Goal: Navigation & Orientation: Understand site structure

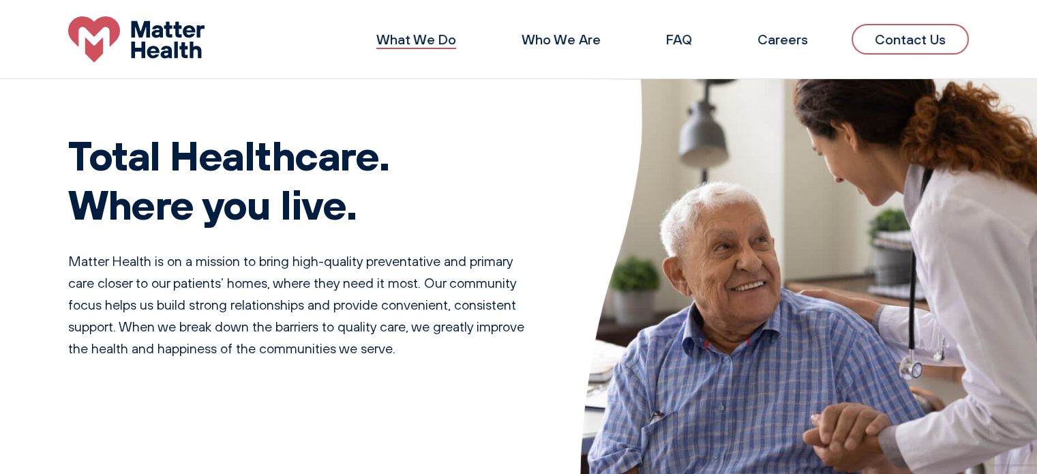
click at [433, 42] on link "What We Do" at bounding box center [416, 39] width 80 height 17
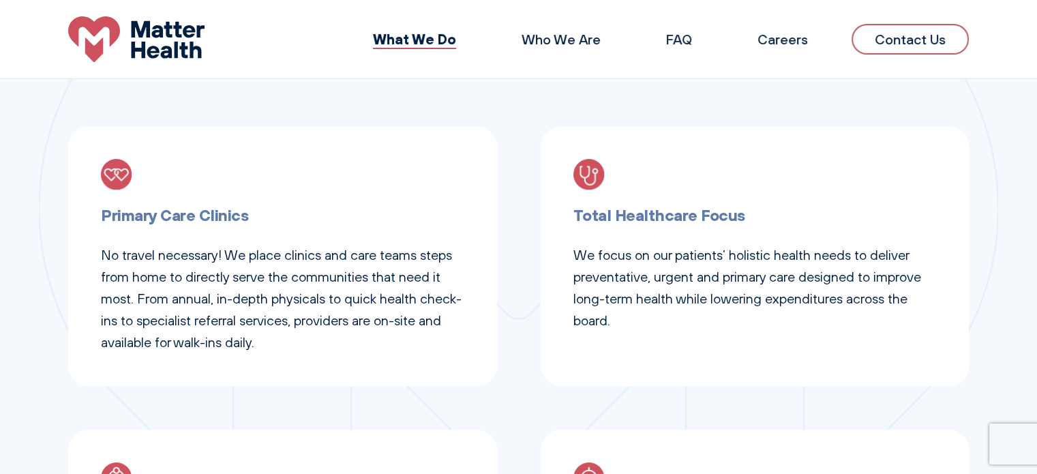
scroll to position [477, 0]
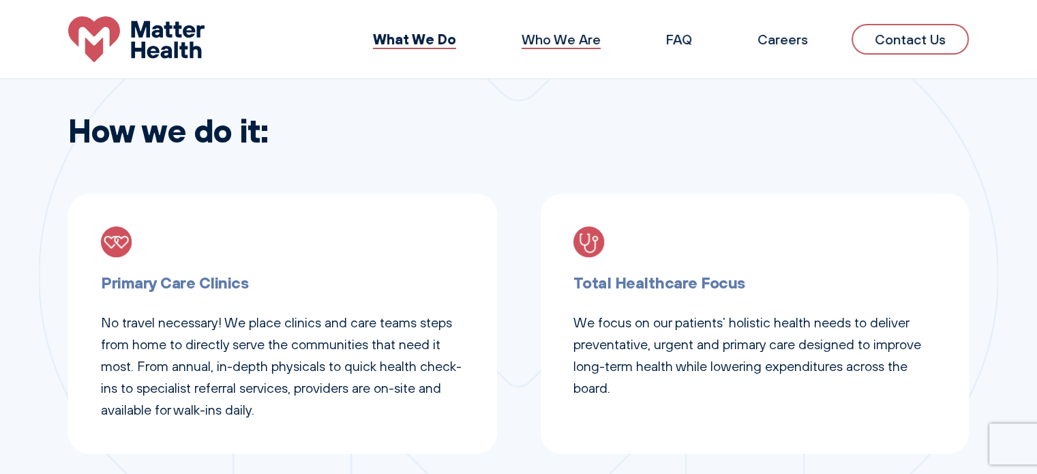
click at [547, 42] on link "Who We Are" at bounding box center [560, 39] width 79 height 17
